Goal: Task Accomplishment & Management: Complete application form

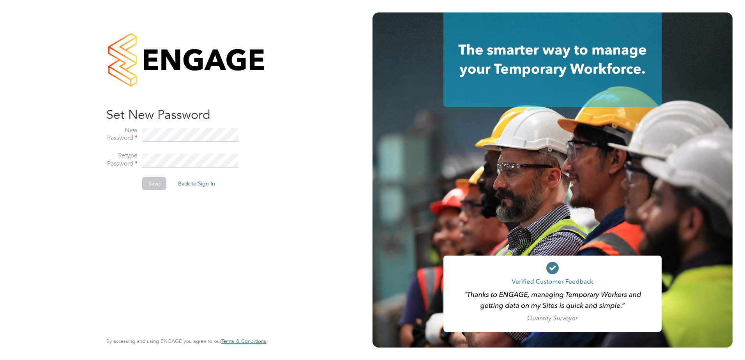
click at [192, 127] on li "New Password" at bounding box center [182, 139] width 152 height 26
click at [146, 181] on button "Save" at bounding box center [154, 183] width 24 height 12
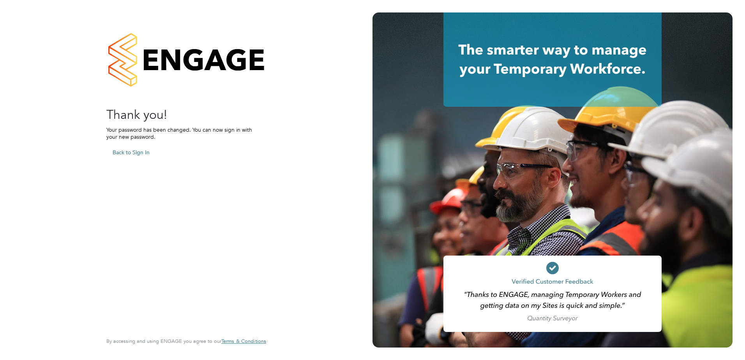
click at [143, 152] on button "Back to Sign In" at bounding box center [130, 152] width 49 height 12
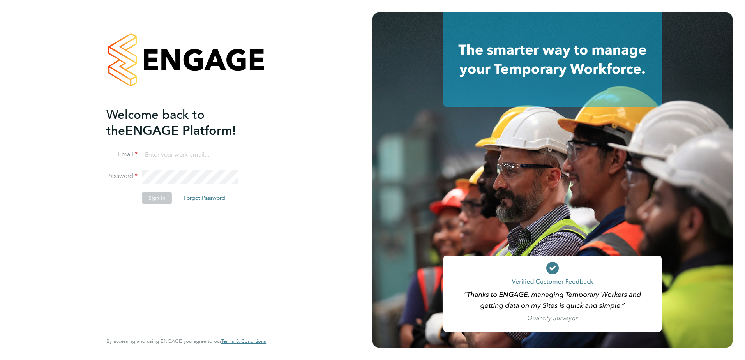
drag, startPoint x: 162, startPoint y: 151, endPoint x: 157, endPoint y: 152, distance: 6.0
click at [162, 151] on input at bounding box center [190, 155] width 96 height 14
type input "georgia.grant@adore-recruitment.co.uk"
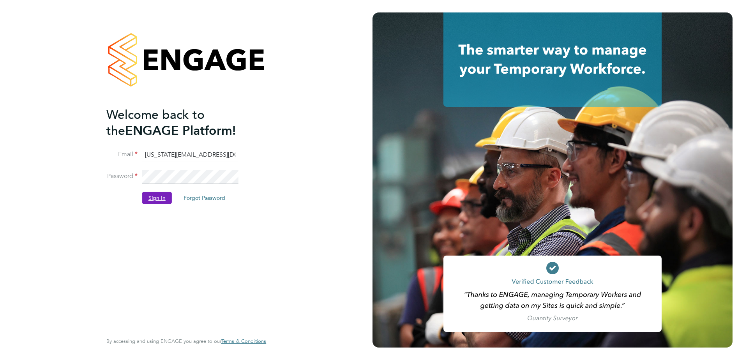
click at [158, 195] on button "Sign In" at bounding box center [157, 198] width 30 height 12
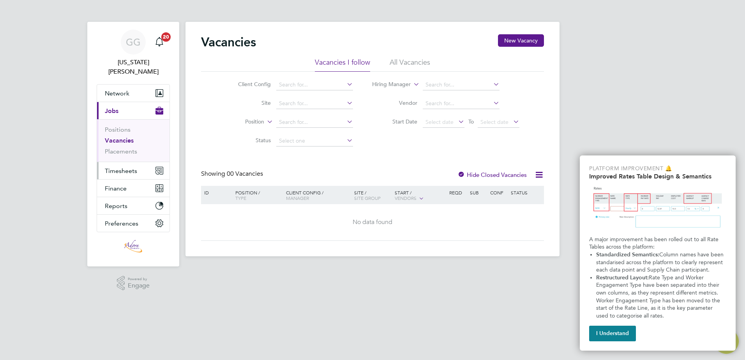
click at [139, 162] on button "Timesheets" at bounding box center [133, 170] width 72 height 17
click at [145, 163] on button "Timesheets" at bounding box center [133, 170] width 72 height 17
click at [144, 162] on button "Timesheets" at bounding box center [133, 170] width 72 height 17
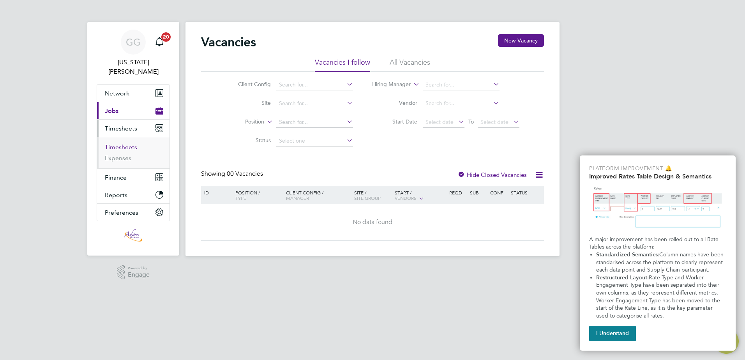
click at [123, 143] on link "Timesheets" at bounding box center [121, 146] width 32 height 7
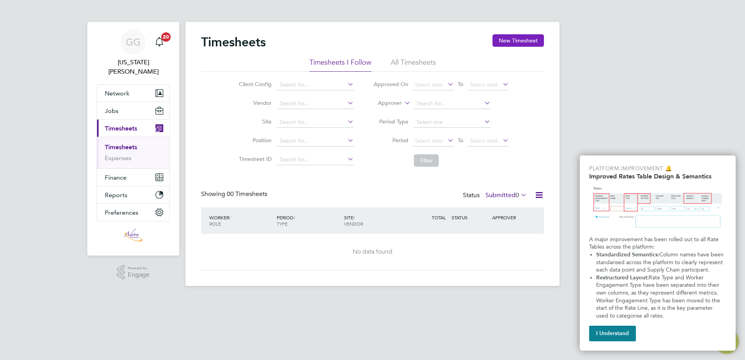
click at [522, 39] on button "New Timesheet" at bounding box center [517, 40] width 51 height 12
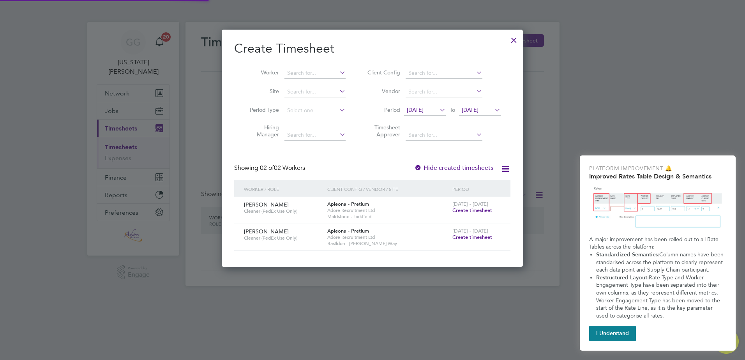
scroll to position [237, 302]
click at [480, 236] on span "Create timesheet" at bounding box center [472, 237] width 40 height 7
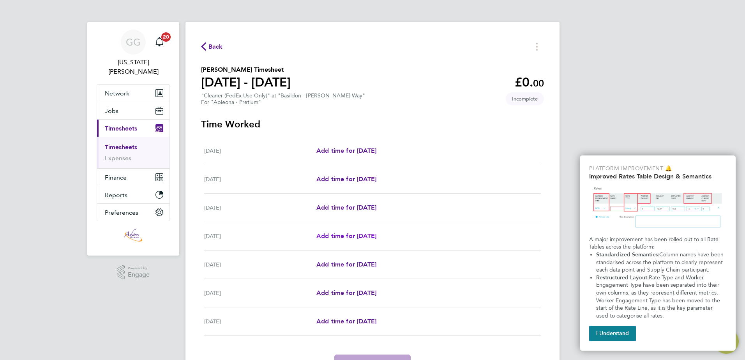
click at [353, 234] on span "Add time for [DATE]" at bounding box center [346, 235] width 60 height 7
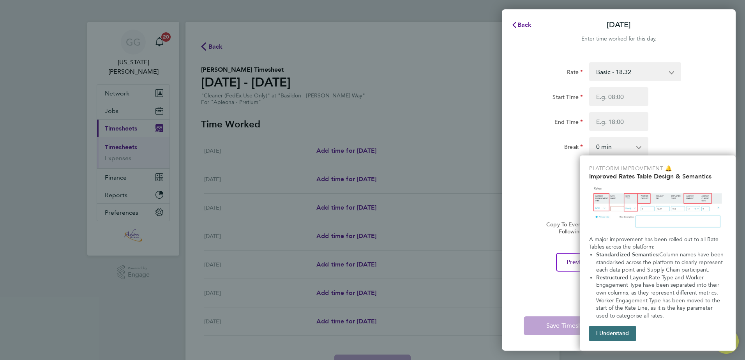
click at [626, 335] on button "I Understand" at bounding box center [612, 334] width 47 height 16
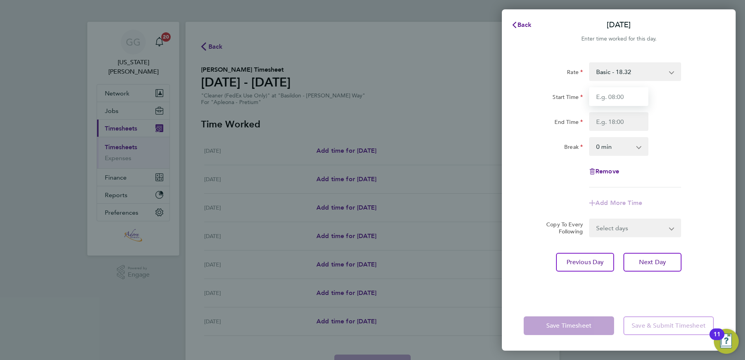
click at [619, 96] on input "Start Time" at bounding box center [618, 96] width 59 height 19
type input "06:00"
click at [620, 122] on input "End Time" at bounding box center [618, 121] width 59 height 19
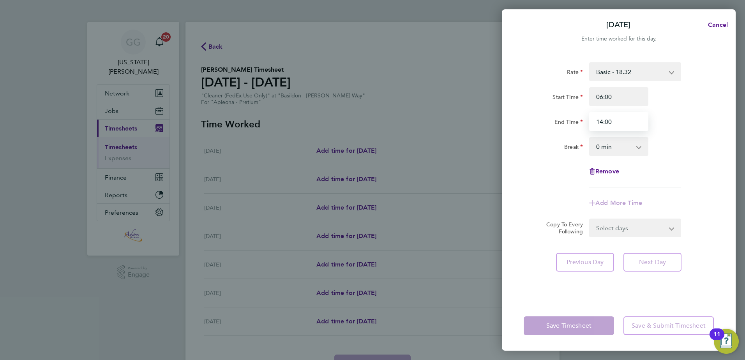
click at [646, 125] on input "14:00" at bounding box center [618, 121] width 59 height 19
type input "14:00"
click at [645, 141] on app-icon-cross-button at bounding box center [642, 146] width 9 height 17
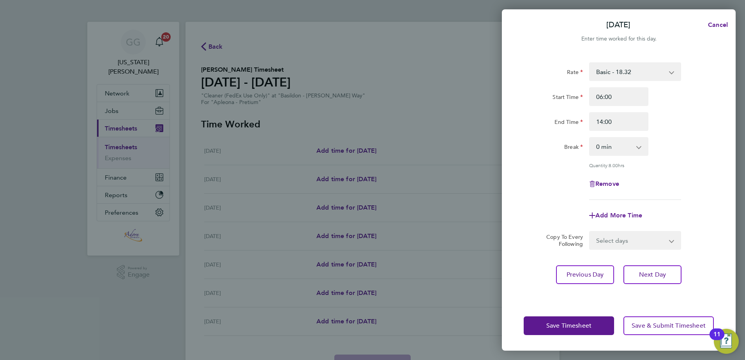
click at [642, 150] on app-icon-cross-button at bounding box center [642, 146] width 9 height 17
click at [640, 146] on app-icon-cross-button at bounding box center [642, 146] width 9 height 17
click at [614, 149] on select "0 min 15 min 30 min 45 min 60 min 75 min 90 min" at bounding box center [614, 146] width 48 height 17
select select "30"
click at [590, 138] on select "0 min 15 min 30 min 45 min 60 min 75 min 90 min" at bounding box center [614, 146] width 48 height 17
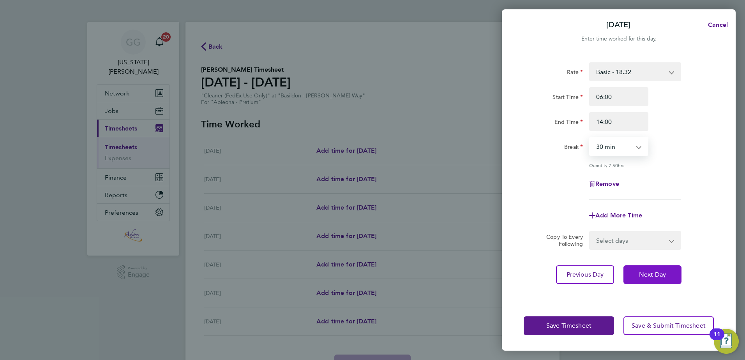
click at [648, 269] on button "Next Day" at bounding box center [652, 274] width 58 height 19
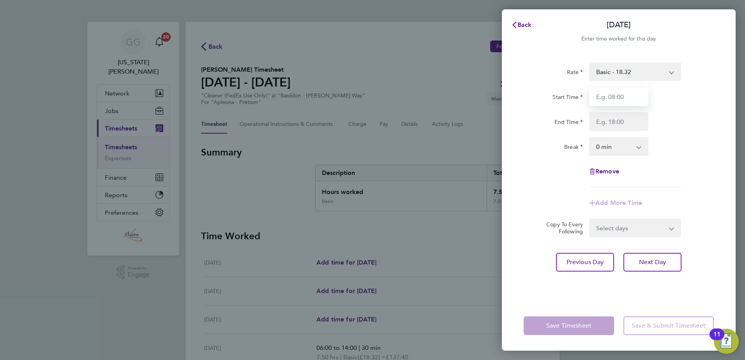
click at [611, 96] on input "Start Time" at bounding box center [618, 96] width 59 height 19
type input "06:00"
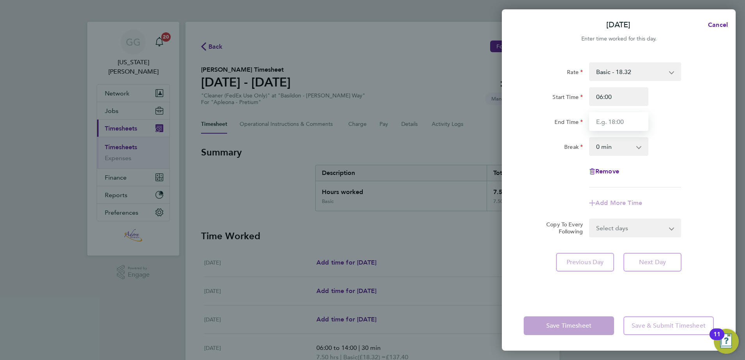
click at [610, 117] on input "End Time" at bounding box center [618, 121] width 59 height 19
type input "14:00"
click at [623, 142] on select "0 min 15 min 30 min 45 min 60 min 75 min 90 min" at bounding box center [614, 146] width 48 height 17
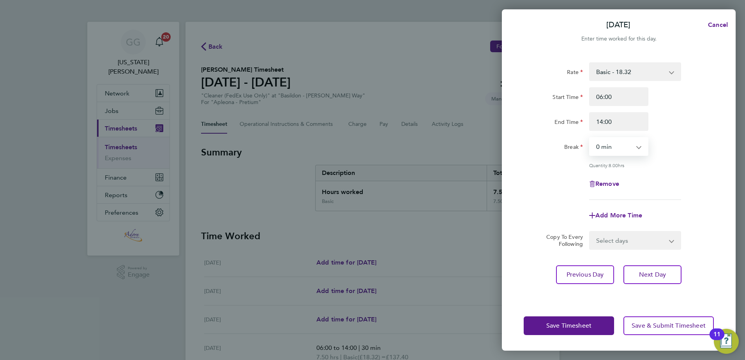
select select "30"
click at [590, 138] on select "0 min 15 min 30 min 45 min 60 min 75 min 90 min" at bounding box center [614, 146] width 48 height 17
click at [714, 132] on div "Rate Basic - 18.32 Start Time 06:00 End Time 14:00 Break 0 min 15 min 30 min 45…" at bounding box center [619, 177] width 234 height 248
click at [630, 120] on input "14:00" at bounding box center [618, 121] width 59 height 19
drag, startPoint x: 615, startPoint y: 120, endPoint x: 584, endPoint y: 122, distance: 30.8
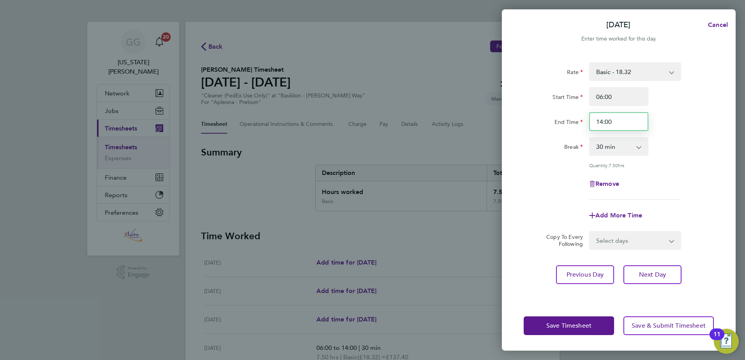
click at [584, 122] on div "End Time 14:00" at bounding box center [618, 121] width 196 height 19
type input "13:30"
click at [690, 134] on div "Rate Basic - 18.32 Start Time 06:00 End Time 13:30 Break 0 min 15 min 30 min 45…" at bounding box center [619, 131] width 190 height 138
click at [634, 144] on select "0 min 15 min 30 min 45 min 60 min 75 min 90 min" at bounding box center [614, 146] width 48 height 17
click at [681, 140] on div "Break 0 min 15 min 30 min 45 min 60 min 75 min 90 min" at bounding box center [618, 146] width 196 height 19
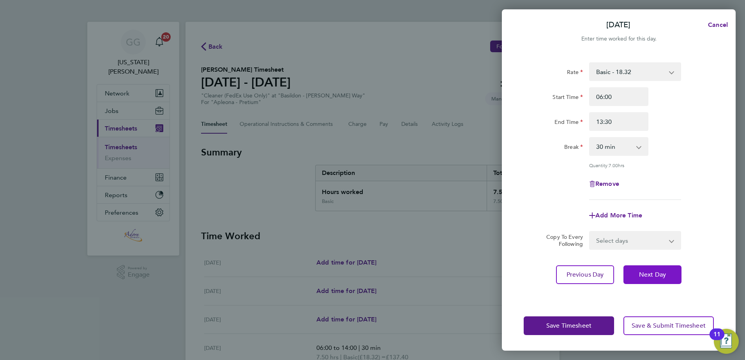
click at [641, 272] on span "Next Day" at bounding box center [652, 275] width 27 height 8
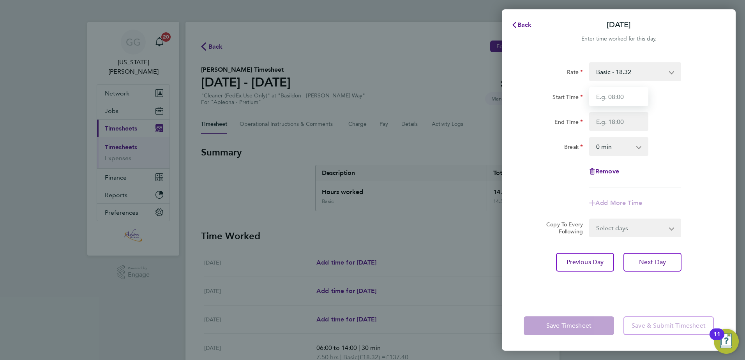
click at [619, 97] on input "Start Time" at bounding box center [618, 96] width 59 height 19
type input "06:00"
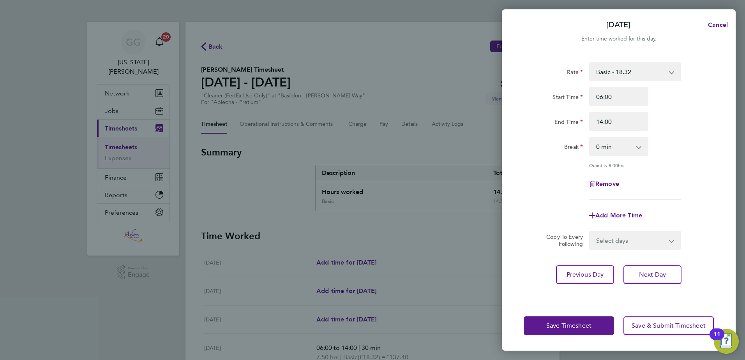
click at [631, 148] on select "0 min 15 min 30 min 45 min 60 min 75 min 90 min" at bounding box center [614, 146] width 48 height 17
click at [631, 125] on input "14:00" at bounding box center [618, 121] width 59 height 19
drag, startPoint x: 617, startPoint y: 125, endPoint x: 547, endPoint y: 132, distance: 70.9
click at [547, 132] on div "Rate Basic - 18.32 Start Time 06:00 End Time 14:00 Break 0 min 15 min 30 min 45…" at bounding box center [619, 131] width 190 height 138
type input "13:30"
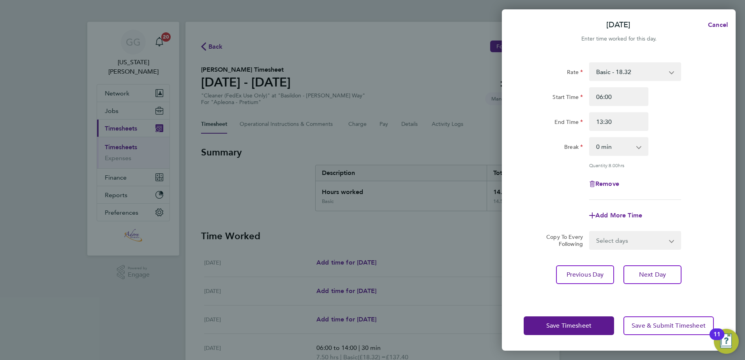
click at [614, 148] on select "0 min 15 min 30 min 45 min 60 min 75 min 90 min" at bounding box center [614, 146] width 48 height 17
select select "30"
click at [590, 138] on select "0 min 15 min 30 min 45 min 60 min 75 min 90 min" at bounding box center [614, 146] width 48 height 17
click at [699, 155] on div "Break 0 min 15 min 30 min 45 min 60 min 75 min 90 min" at bounding box center [618, 146] width 196 height 19
click at [669, 267] on button "Next Day" at bounding box center [652, 274] width 58 height 19
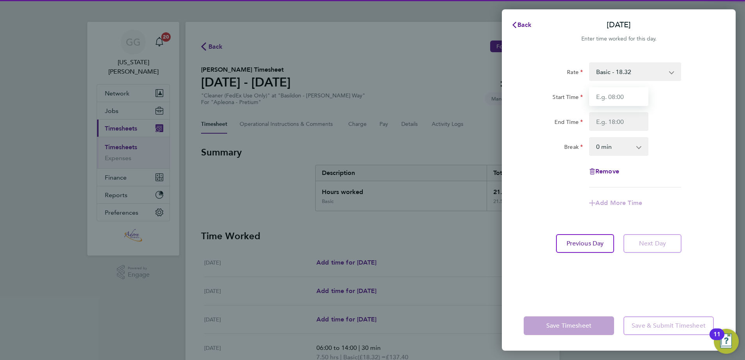
click at [620, 95] on input "Start Time" at bounding box center [618, 96] width 59 height 19
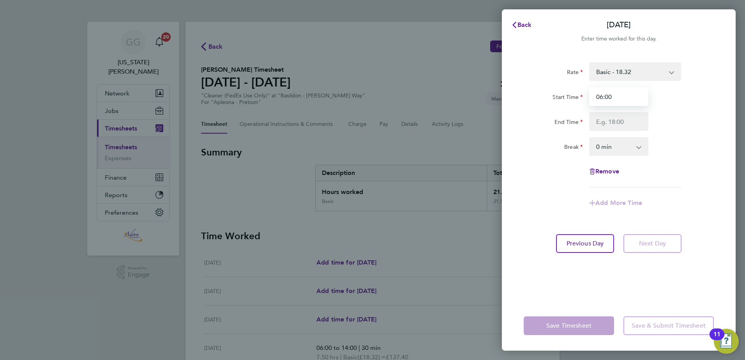
type input "06:00"
click at [614, 123] on input "End Time" at bounding box center [618, 121] width 59 height 19
type input "14:00"
click at [615, 145] on select "0 min 15 min 30 min 45 min 60 min 75 min 90 min" at bounding box center [614, 146] width 48 height 17
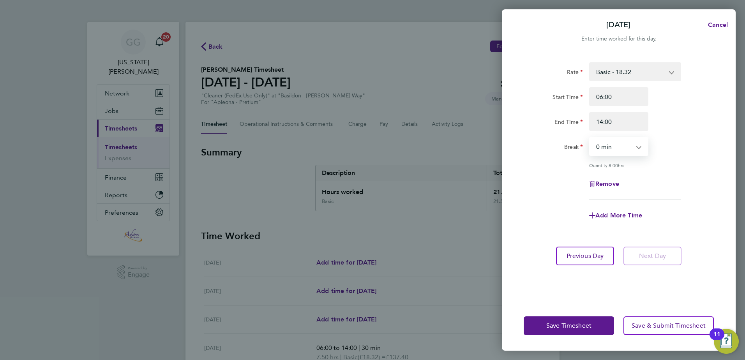
select select "30"
click at [590, 138] on select "0 min 15 min 30 min 45 min 60 min 75 min 90 min" at bounding box center [614, 146] width 48 height 17
click at [706, 138] on div "Break 0 min 15 min 30 min 45 min 60 min 75 min 90 min" at bounding box center [618, 146] width 196 height 19
click at [594, 325] on button "Save Timesheet" at bounding box center [569, 325] width 90 height 19
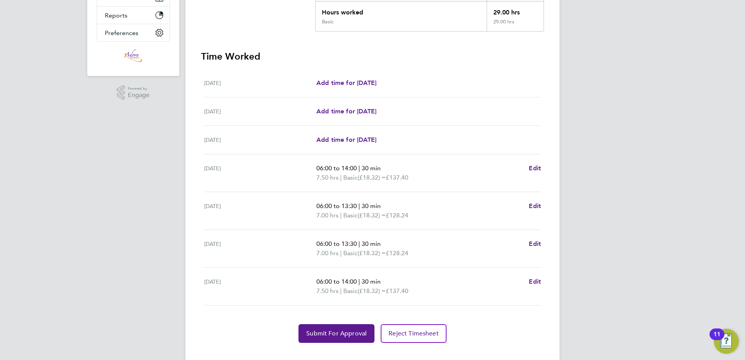
scroll to position [194, 0]
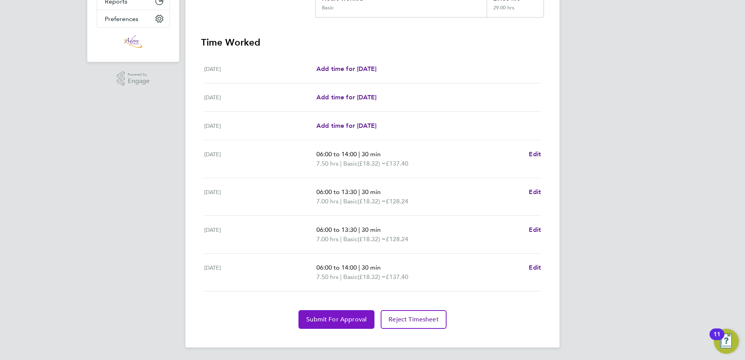
click at [322, 321] on span "Submit For Approval" at bounding box center [336, 320] width 60 height 8
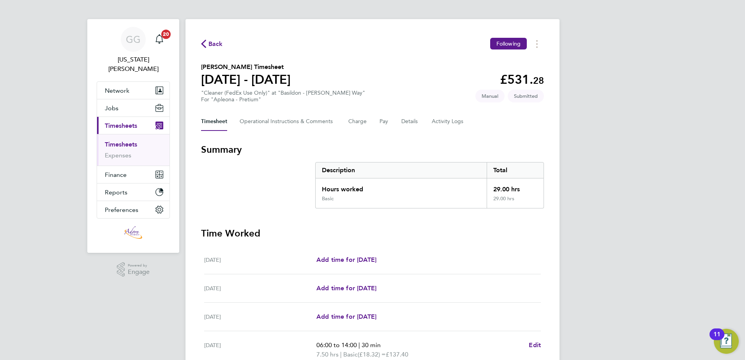
scroll to position [0, 0]
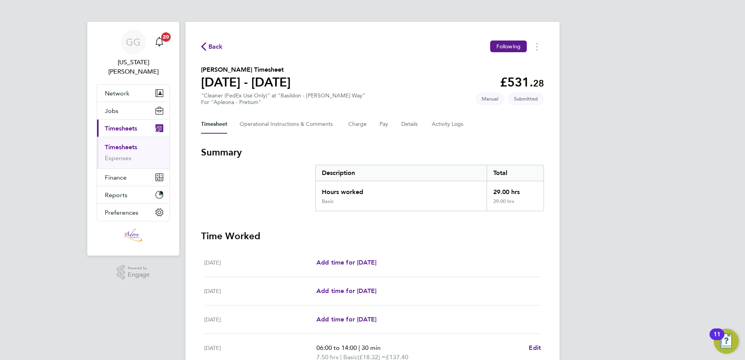
click at [121, 143] on link "Timesheets" at bounding box center [121, 146] width 32 height 7
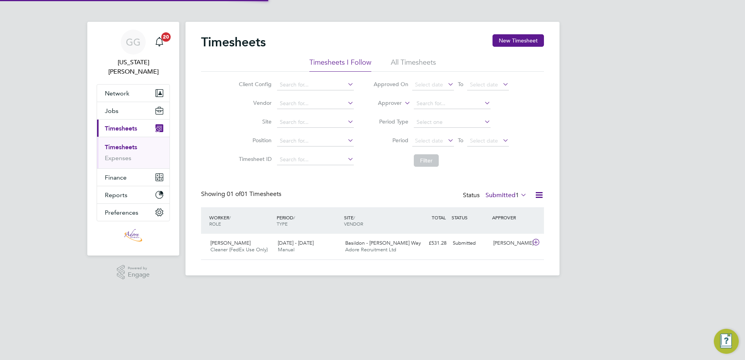
scroll to position [20, 68]
click at [522, 41] on button "New Timesheet" at bounding box center [517, 40] width 51 height 12
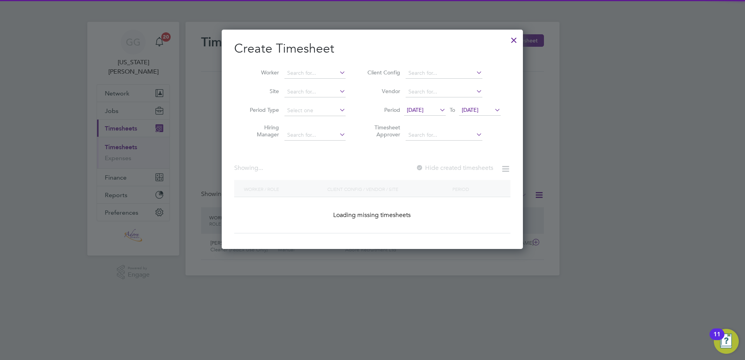
scroll to position [210, 302]
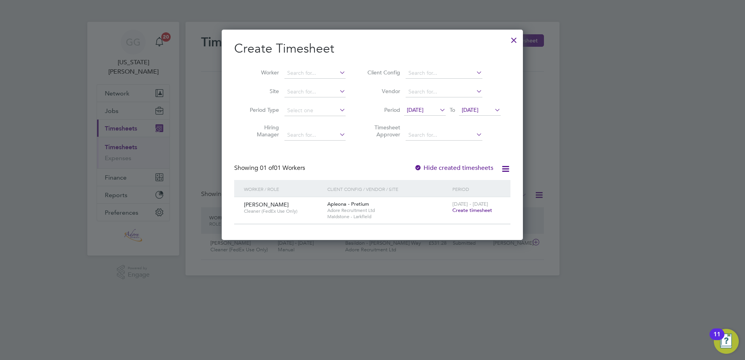
click at [471, 208] on span "Create timesheet" at bounding box center [472, 210] width 40 height 7
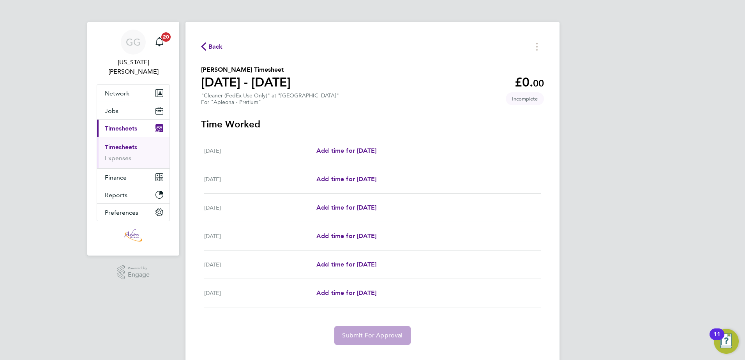
click at [667, 37] on div "GG [US_STATE][PERSON_NAME] Notifications 20 Applications: Network Businesses Si…" at bounding box center [372, 188] width 745 height 376
click at [349, 209] on span "Add time for [DATE]" at bounding box center [346, 207] width 60 height 7
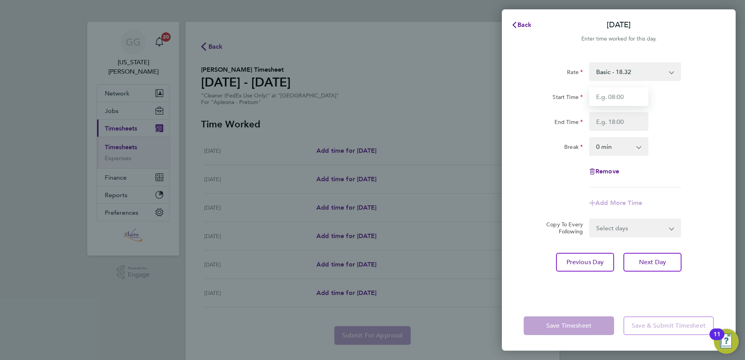
click at [620, 93] on input "Start Time" at bounding box center [618, 96] width 59 height 19
type input "06:00"
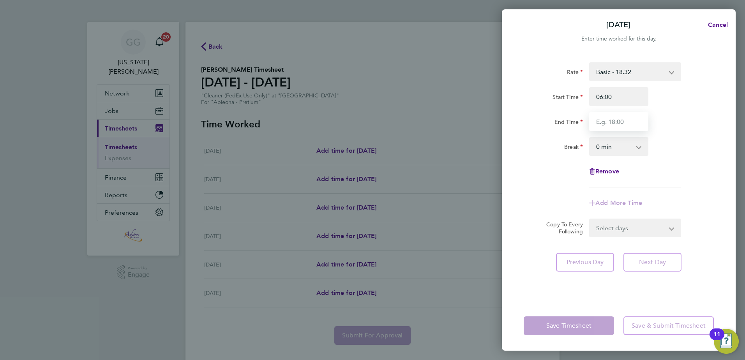
click at [631, 124] on input "End Time" at bounding box center [618, 121] width 59 height 19
type input "08:00"
click at [675, 155] on div "Break 0 min 15 min 30 min 45 min 60 min 75 min 90 min" at bounding box center [618, 146] width 196 height 19
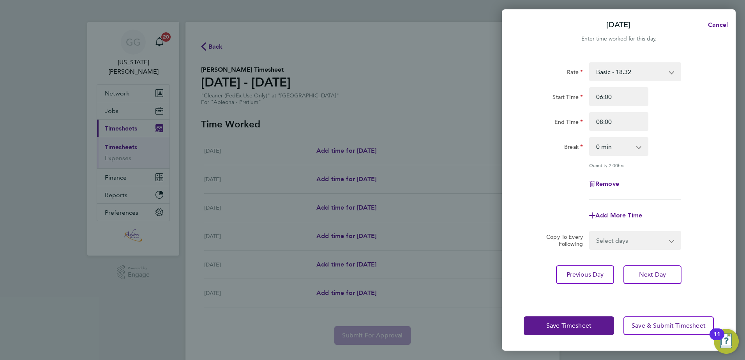
click at [626, 238] on select "Select days Day [DATE] [DATE] [DATE]" at bounding box center [631, 240] width 82 height 17
select select "TUE"
click at [590, 232] on select "Select days Day [DATE] [DATE] [DATE]" at bounding box center [631, 240] width 82 height 17
select select "[DATE]"
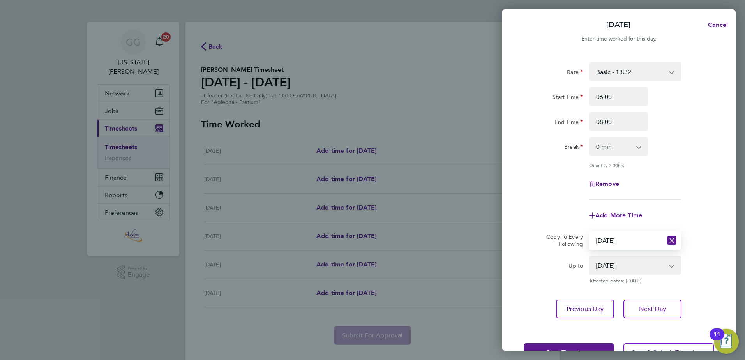
click at [669, 260] on select "[DATE] [DATE] [DATE]" at bounding box center [630, 265] width 81 height 17
click at [711, 194] on div "Rate Basic - 18.32 Start Time 06:00 End Time 08:00 Break 0 min 15 min 30 min 45…" at bounding box center [619, 131] width 190 height 138
click at [669, 241] on icon "Reset selection" at bounding box center [671, 240] width 9 height 9
select select "0: null"
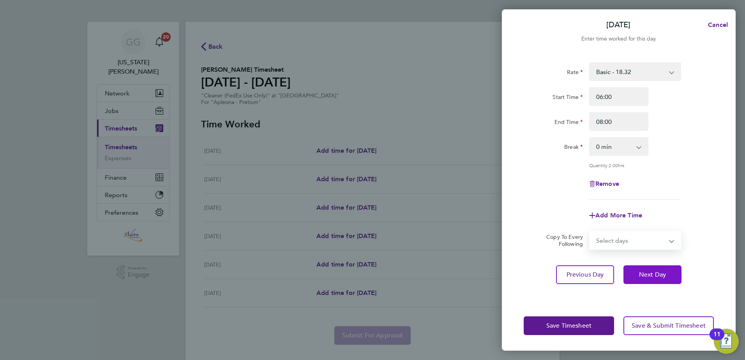
click at [639, 278] on button "Next Day" at bounding box center [652, 274] width 58 height 19
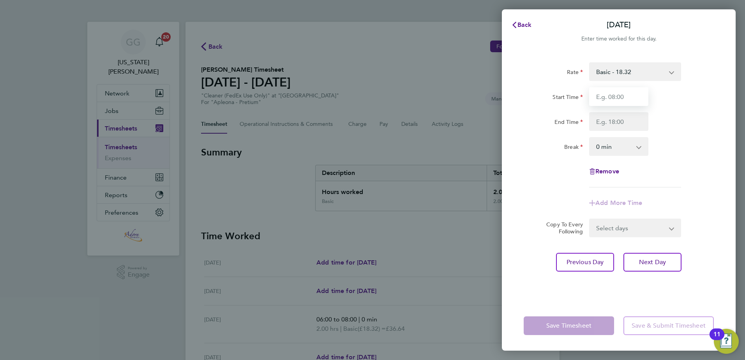
click at [619, 100] on input "Start Time" at bounding box center [618, 96] width 59 height 19
type input "06:00"
click at [636, 118] on input "End Time" at bounding box center [618, 121] width 59 height 19
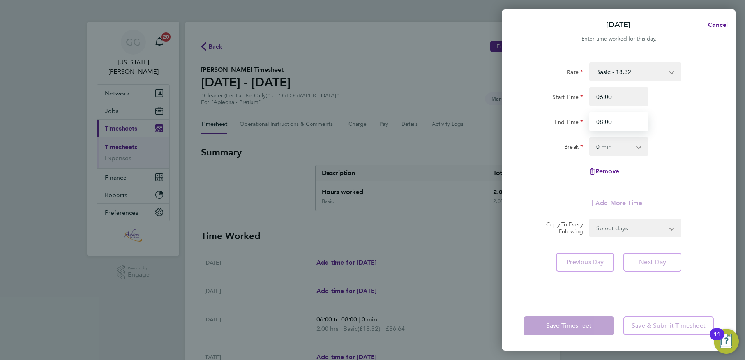
type input "08:00"
click at [683, 165] on div "Rate Basic - 18.32 Start Time 06:00 End Time 08:00 Break 0 min 15 min 30 min 45…" at bounding box center [619, 124] width 190 height 125
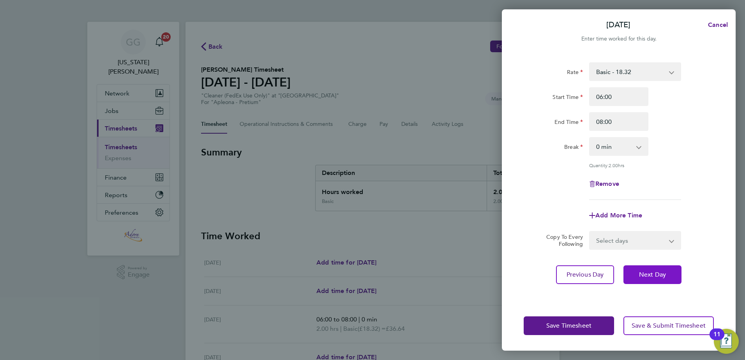
click at [665, 277] on span "Next Day" at bounding box center [652, 275] width 27 height 8
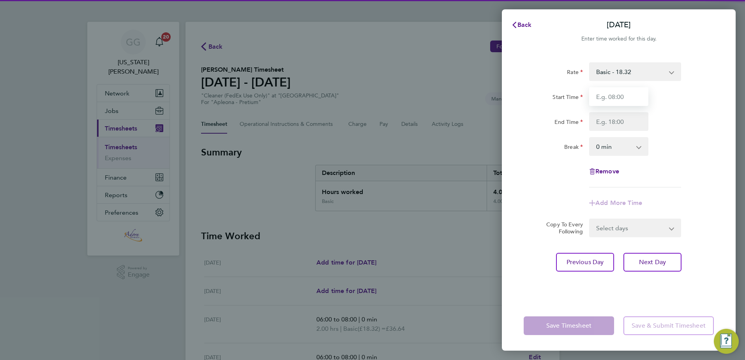
drag, startPoint x: 623, startPoint y: 101, endPoint x: 617, endPoint y: 101, distance: 5.9
click at [617, 101] on input "Start Time" at bounding box center [618, 96] width 59 height 19
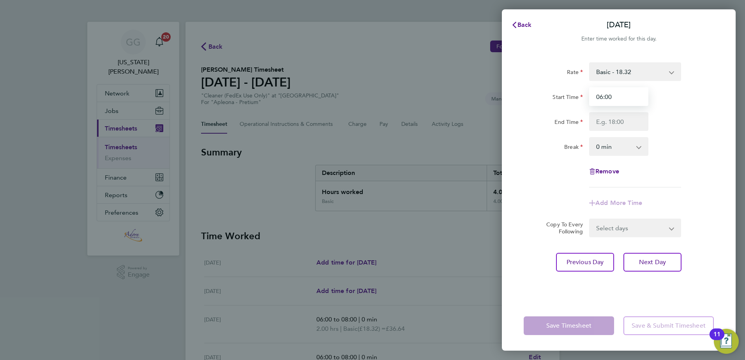
type input "06:00"
click at [621, 129] on input "End Time" at bounding box center [618, 121] width 59 height 19
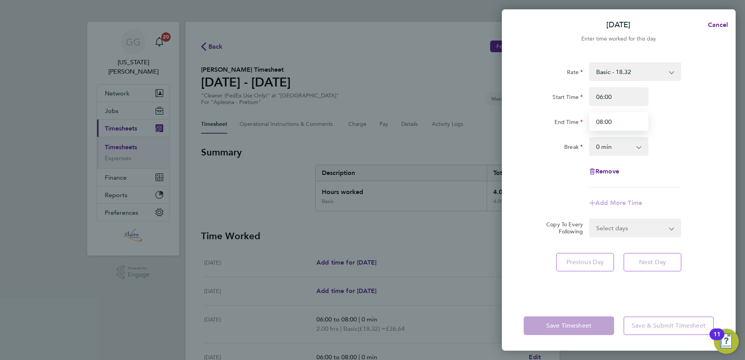
type input "08:00"
click at [710, 175] on div "Remove" at bounding box center [618, 171] width 196 height 19
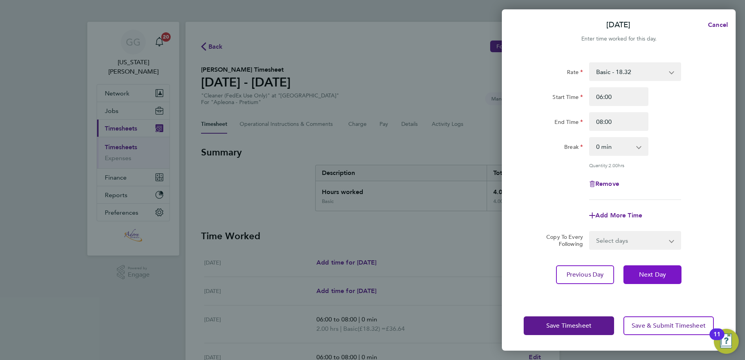
click at [663, 276] on span "Next Day" at bounding box center [652, 275] width 27 height 8
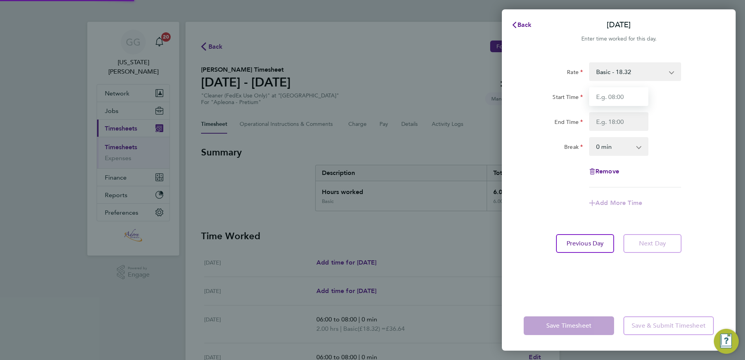
click at [615, 96] on input "Start Time" at bounding box center [618, 96] width 59 height 19
type input "06:00"
click at [606, 127] on input "End Time" at bounding box center [618, 121] width 59 height 19
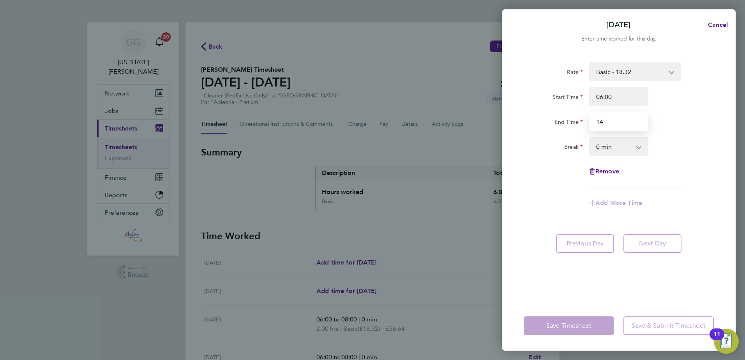
type input "1"
type input "08:00"
click at [690, 159] on div "Rate Basic - 18.32 Start Time 06:00 End Time 08:00 Break 0 min 15 min 30 min 45…" at bounding box center [619, 124] width 190 height 125
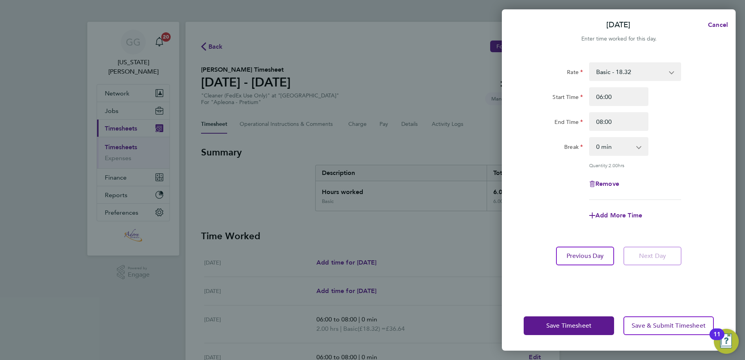
click at [709, 190] on div "Remove" at bounding box center [618, 184] width 196 height 19
click at [601, 258] on span "Previous Day" at bounding box center [584, 256] width 37 height 8
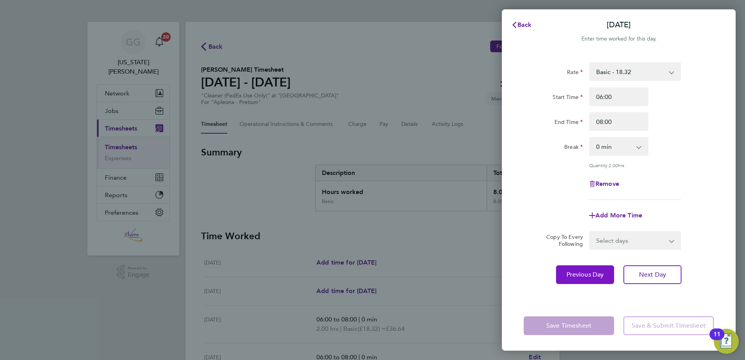
click at [581, 269] on button "Previous Day" at bounding box center [585, 274] width 58 height 19
click at [580, 268] on button "Previous Day" at bounding box center [585, 274] width 58 height 19
drag, startPoint x: 618, startPoint y: 97, endPoint x: 562, endPoint y: 105, distance: 56.7
click at [562, 105] on div "Start Time 06:00" at bounding box center [618, 96] width 196 height 19
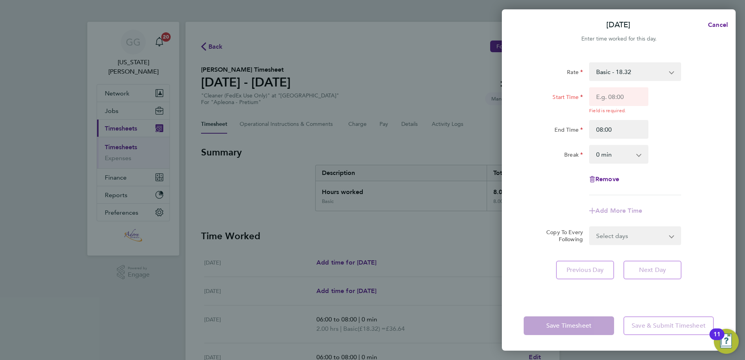
click at [684, 125] on div "End Time 08:00" at bounding box center [618, 129] width 196 height 19
click at [633, 132] on input "08:00" at bounding box center [618, 129] width 59 height 19
type input "0"
click at [718, 120] on div "Rate Basic - 18.32 Start Time Field is required. End Time Break 0 min 15 min 30…" at bounding box center [619, 177] width 234 height 248
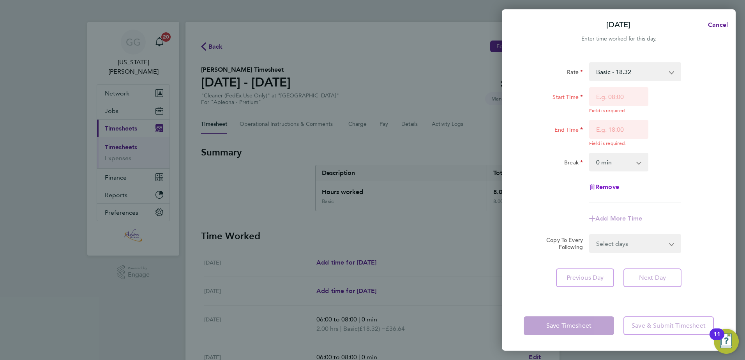
click at [612, 187] on span "Remove" at bounding box center [607, 186] width 24 height 7
select select "null"
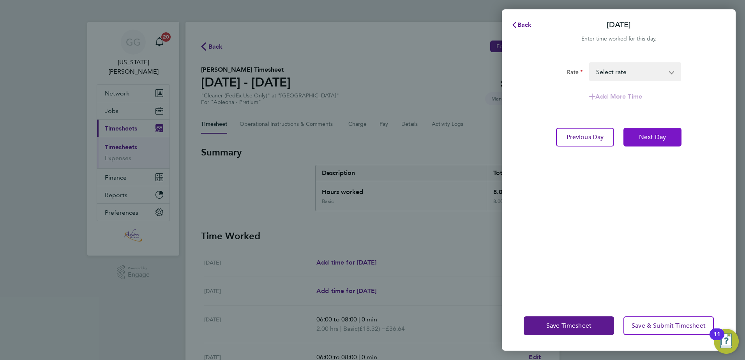
click at [659, 144] on button "Next Day" at bounding box center [652, 137] width 58 height 19
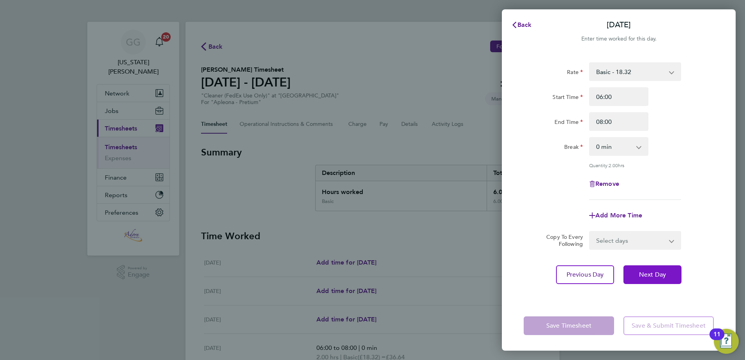
click at [663, 271] on span "Next Day" at bounding box center [652, 275] width 27 height 8
click at [659, 271] on span "Next Day" at bounding box center [652, 275] width 27 height 8
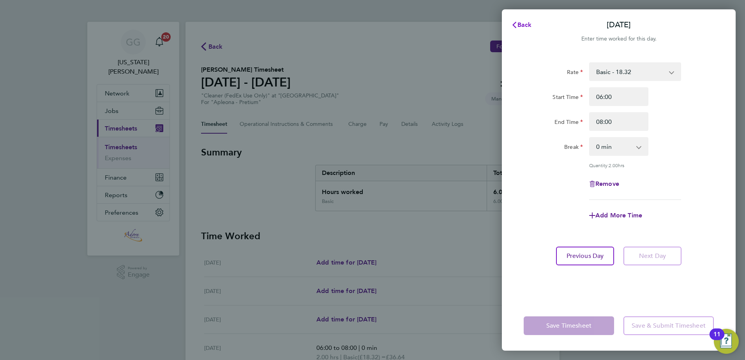
click at [520, 26] on span "Back" at bounding box center [524, 24] width 14 height 7
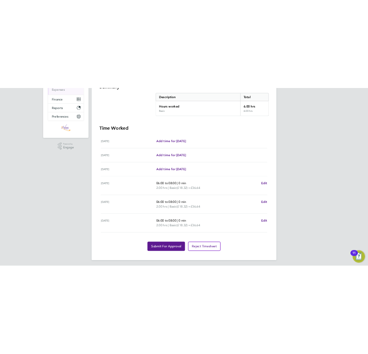
scroll to position [156, 0]
